Goal: Task Accomplishment & Management: Use online tool/utility

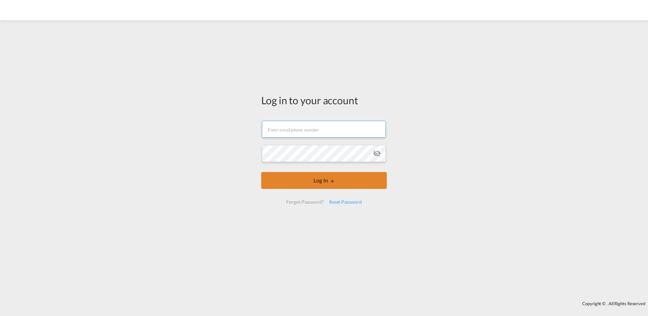
type input "[PERSON_NAME][EMAIL_ADDRESS][DOMAIN_NAME]"
click at [293, 183] on button "Log In" at bounding box center [323, 180] width 125 height 17
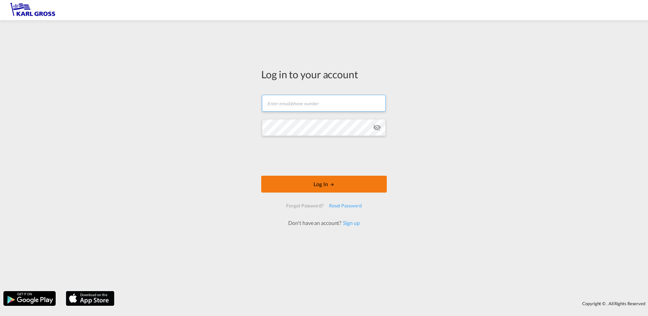
type input "[PERSON_NAME][EMAIL_ADDRESS][DOMAIN_NAME]"
click at [355, 192] on button "Log In" at bounding box center [323, 184] width 125 height 17
